Goal: Task Accomplishment & Management: Manage account settings

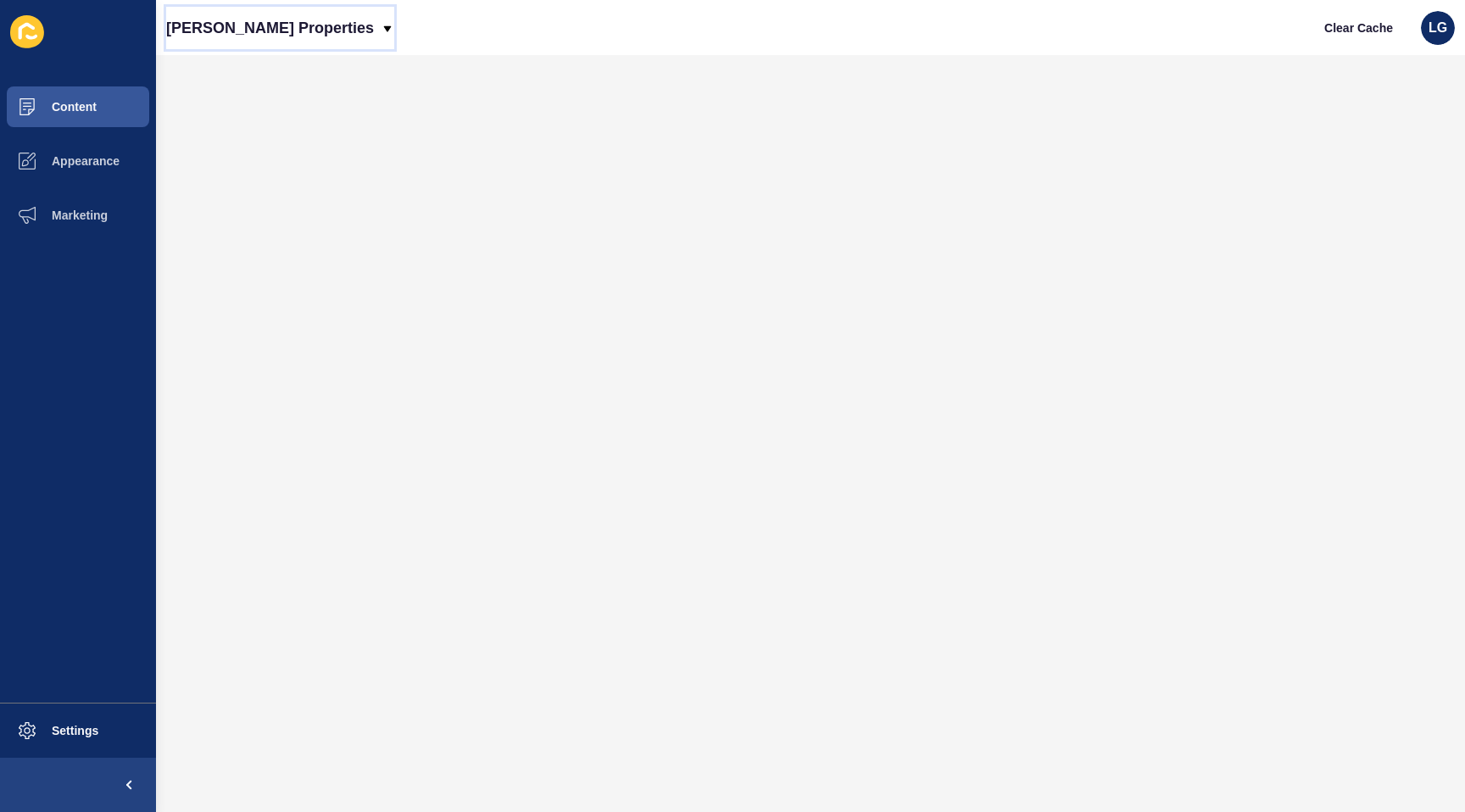
click at [238, 20] on p "[PERSON_NAME] Properties" at bounding box center [270, 27] width 208 height 43
click at [238, 67] on link "[PERSON_NAME] Properties (New)" at bounding box center [274, 71] width 217 height 37
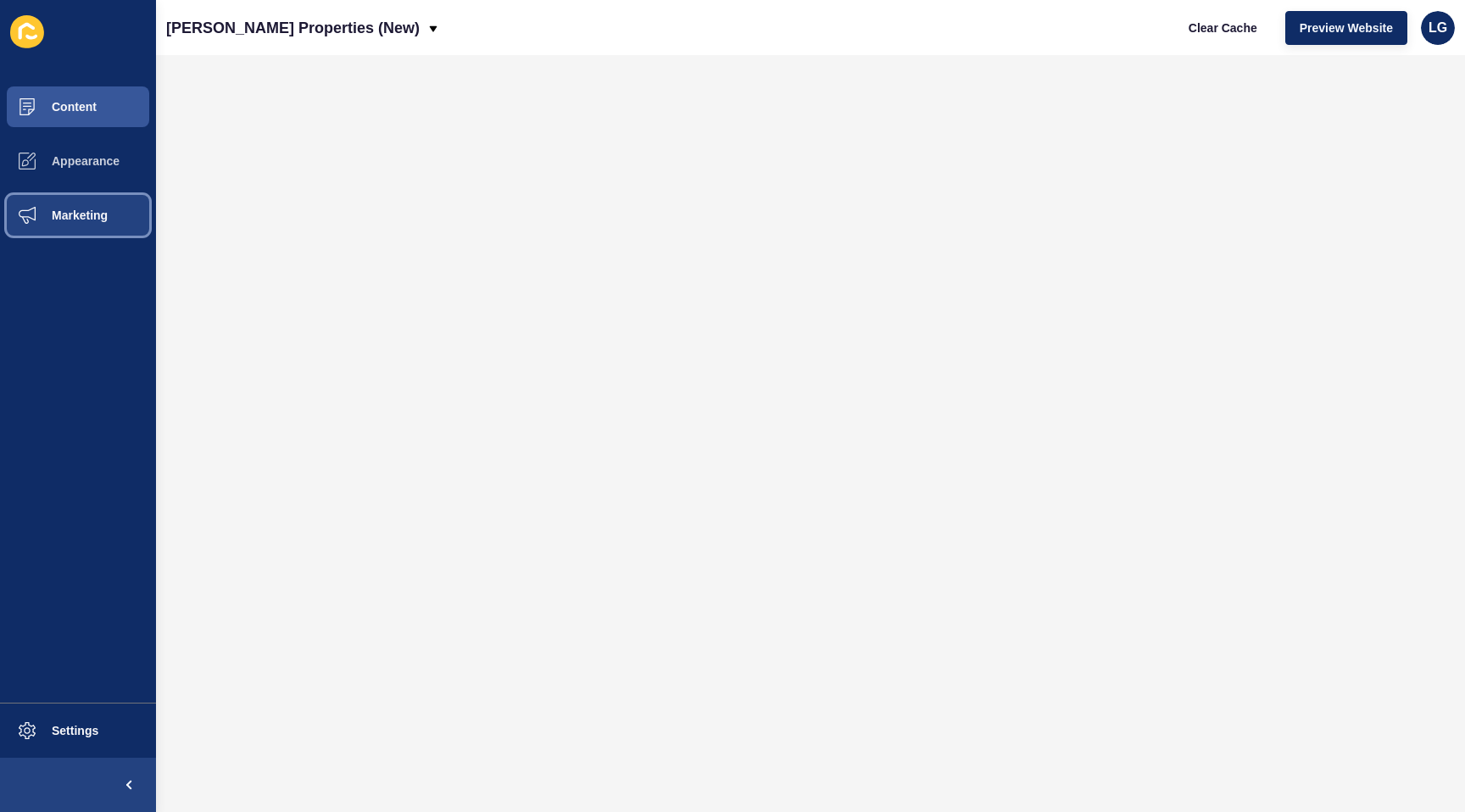
click at [73, 207] on button "Marketing" at bounding box center [77, 215] width 156 height 55
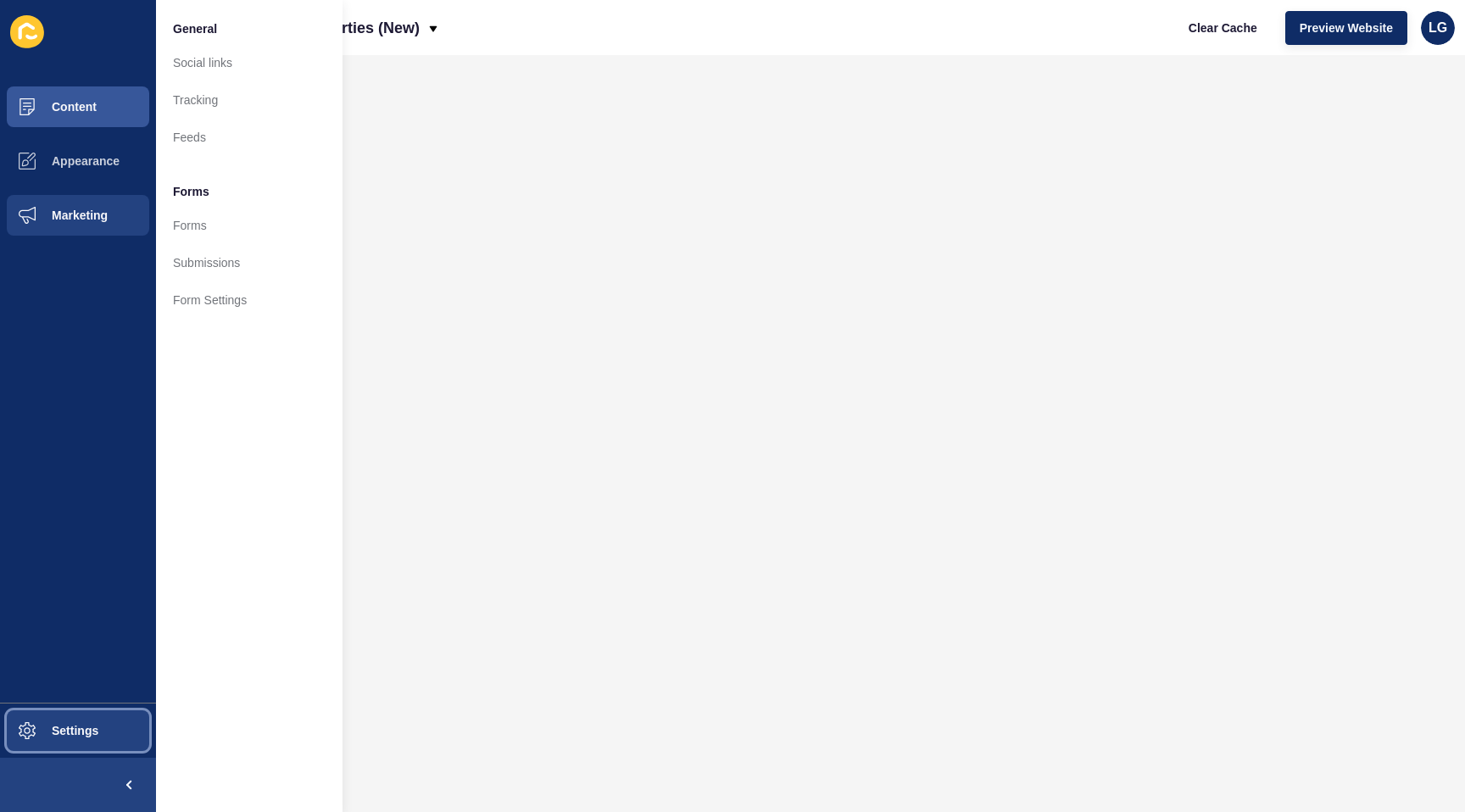
click at [77, 731] on span "Settings" at bounding box center [47, 730] width 101 height 14
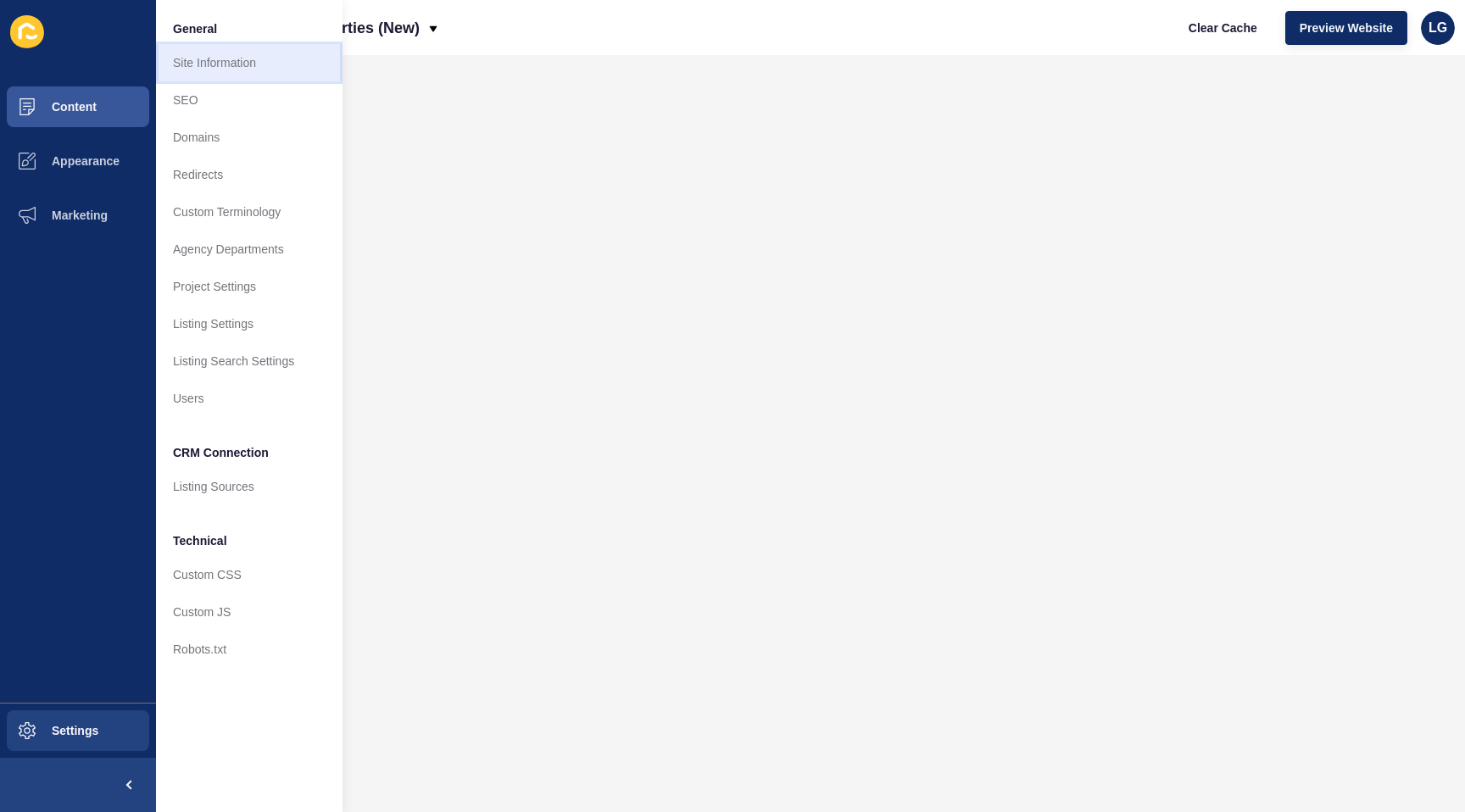
click at [236, 66] on link "Site Information" at bounding box center [249, 62] width 187 height 37
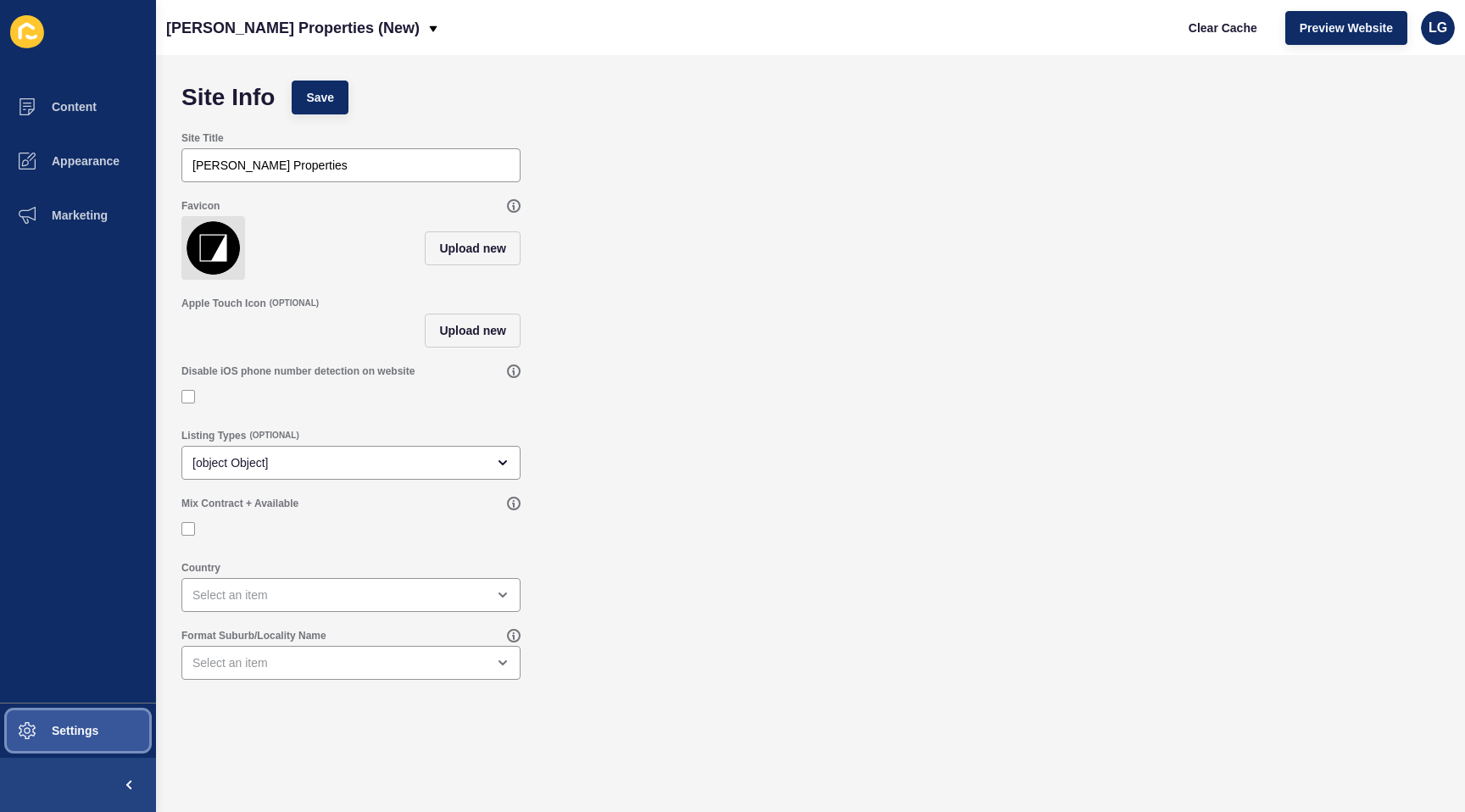
click at [85, 725] on span "Settings" at bounding box center [47, 730] width 101 height 14
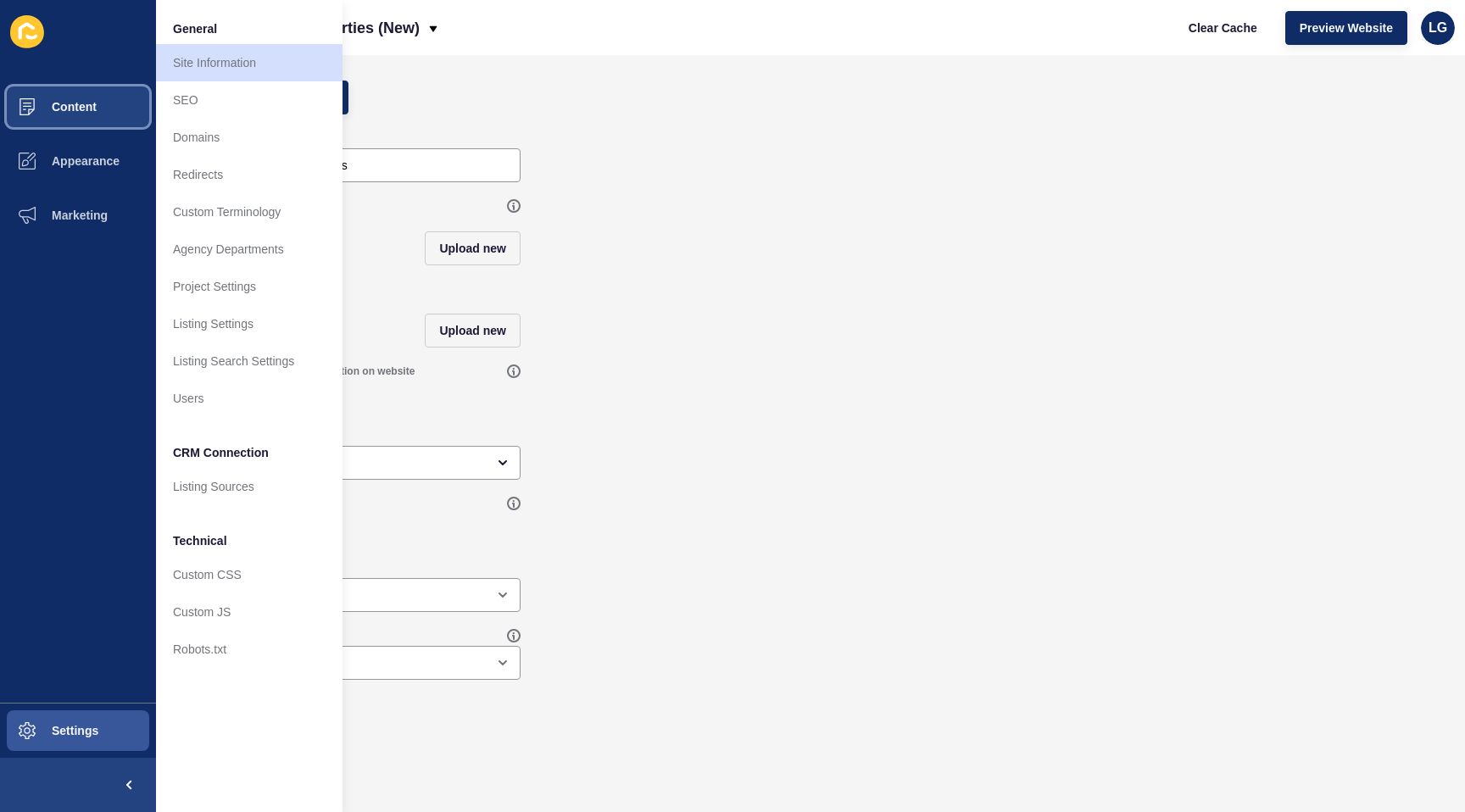
click at [76, 109] on span "Content" at bounding box center [46, 107] width 99 height 14
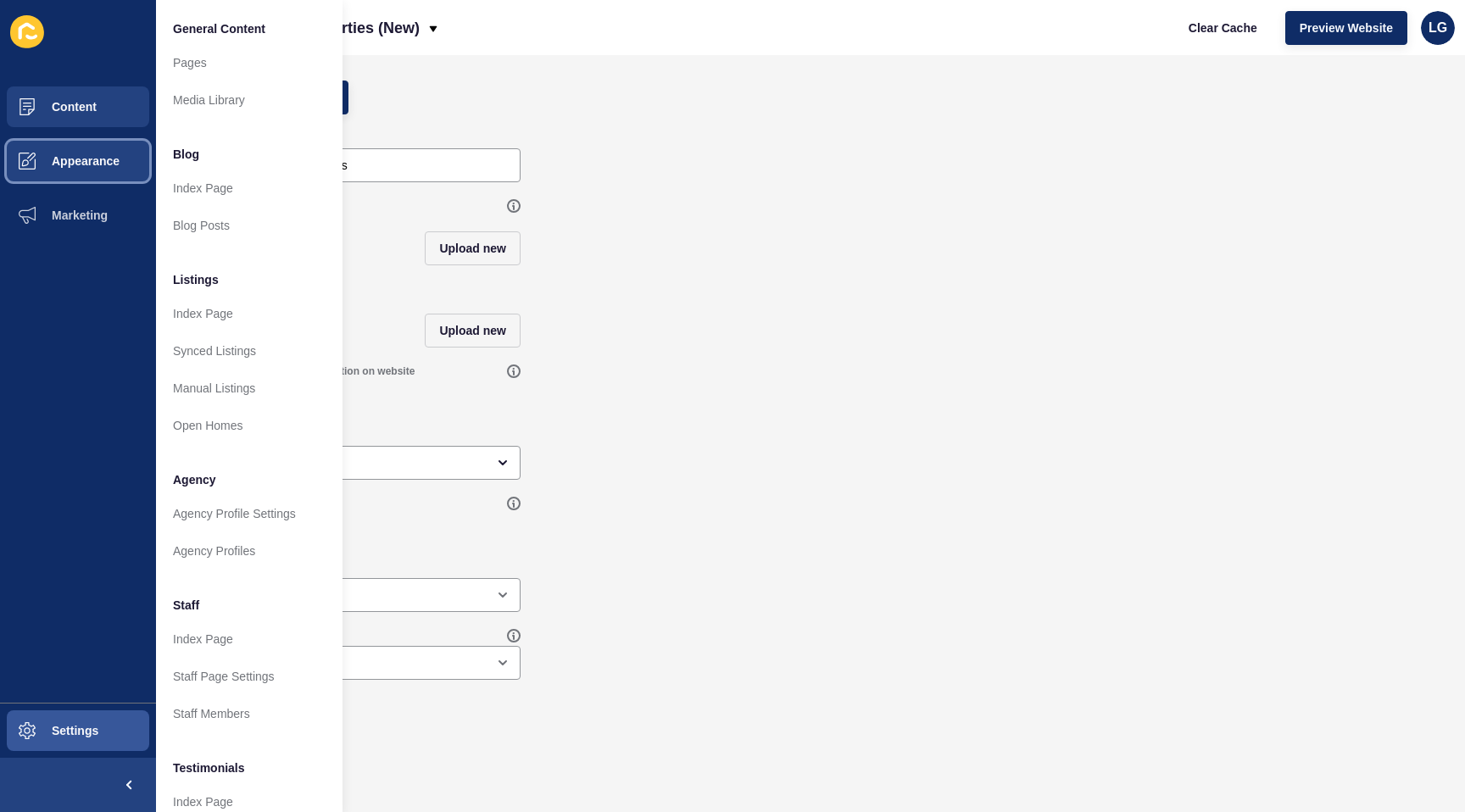
click at [98, 151] on button "Appearance" at bounding box center [77, 161] width 156 height 55
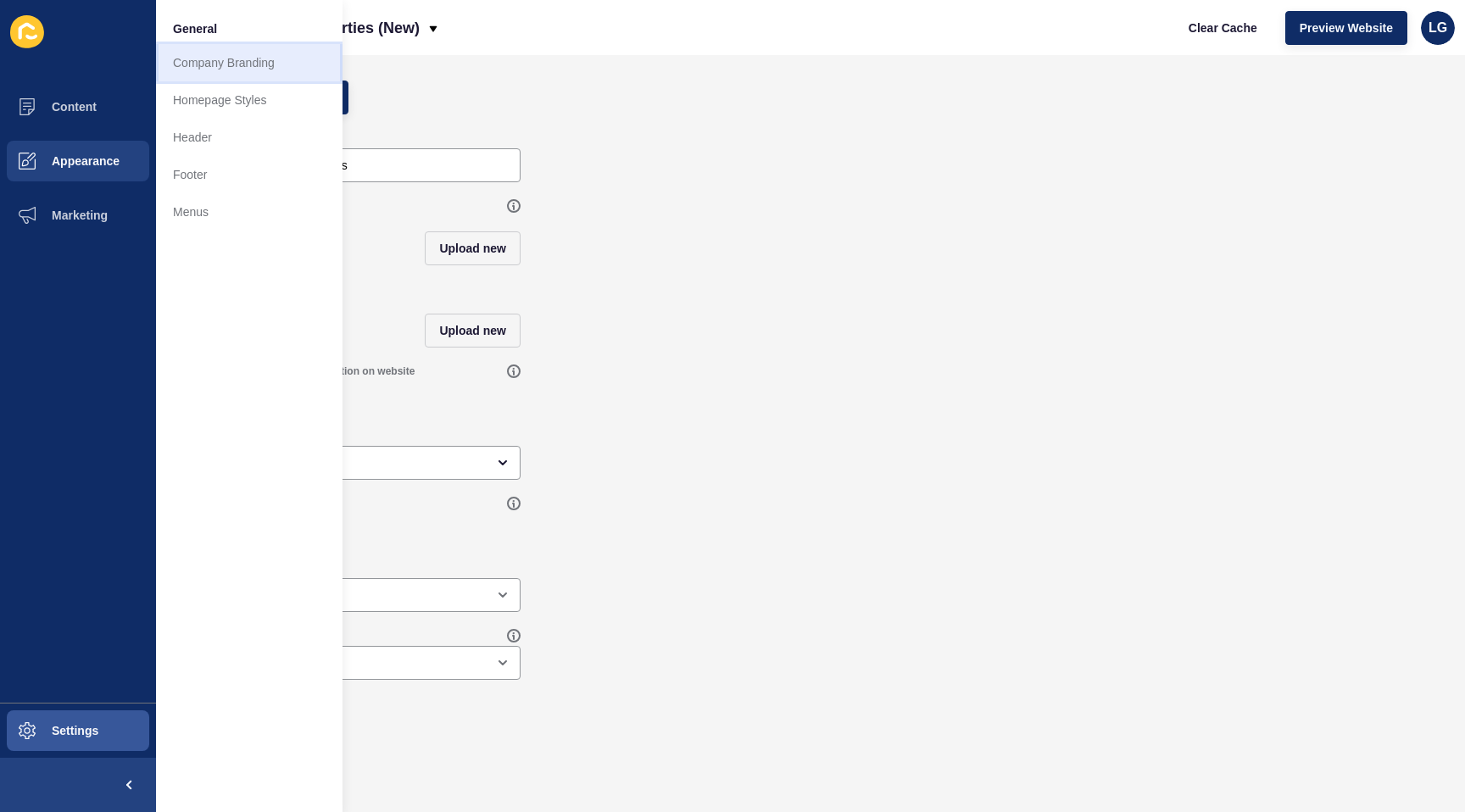
click at [212, 61] on link "Company Branding" at bounding box center [249, 62] width 187 height 37
